Goal: Task Accomplishment & Management: Use online tool/utility

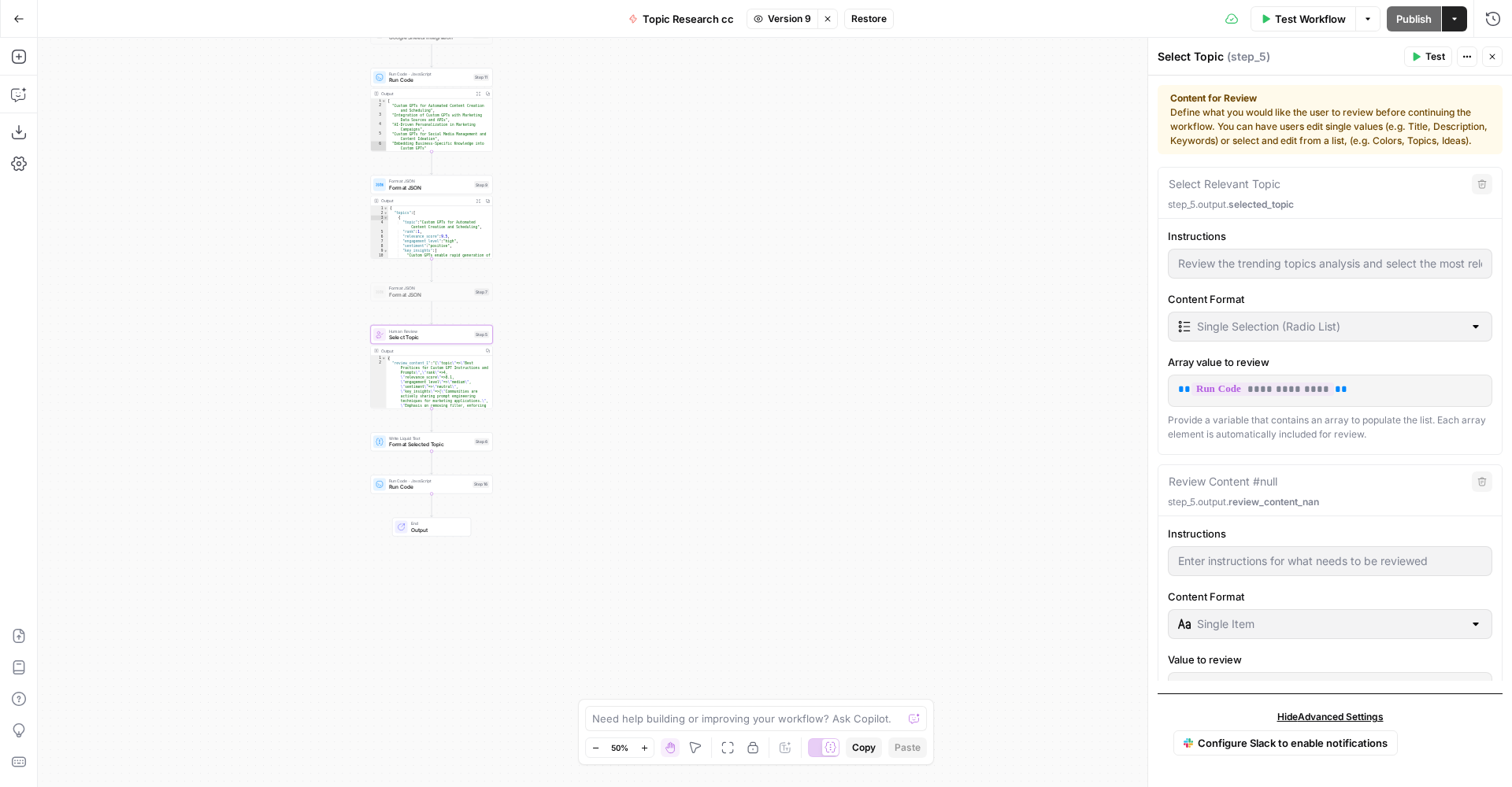
scroll to position [253, 0]
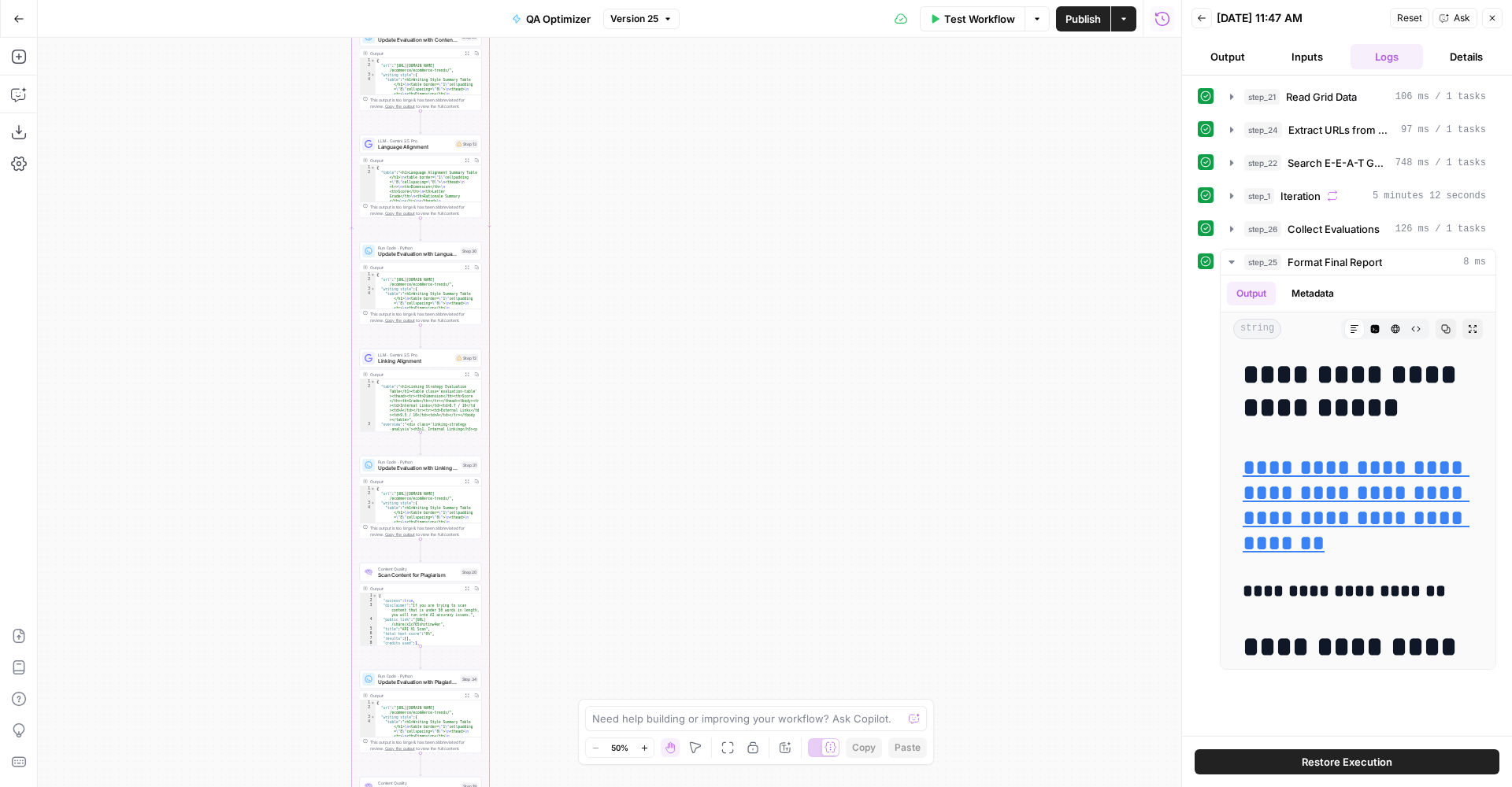
scroll to position [30847, 0]
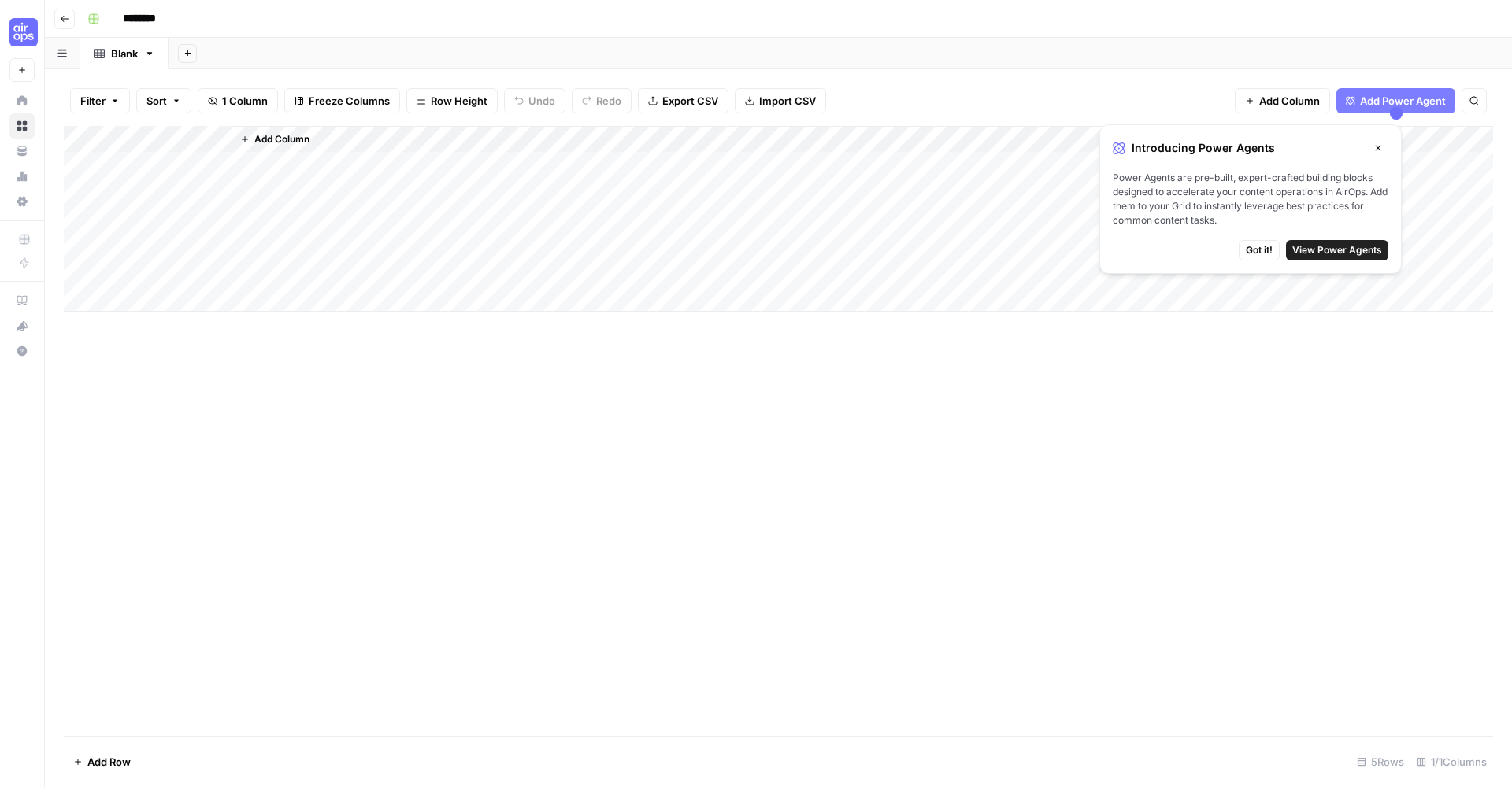
click at [179, 158] on div "Add Column" at bounding box center [779, 219] width 1430 height 186
